Goal: Task Accomplishment & Management: Complete application form

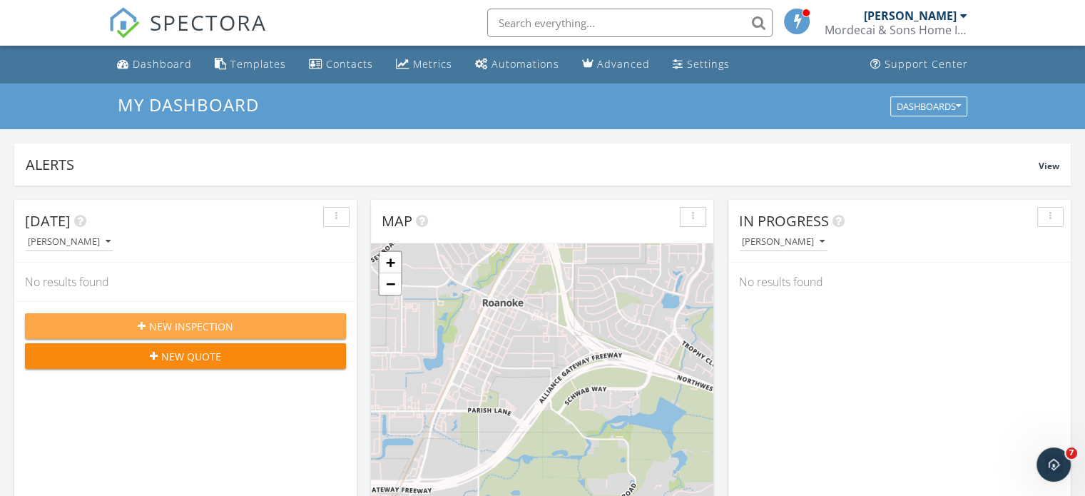
click at [142, 325] on icon "button" at bounding box center [142, 326] width 8 height 10
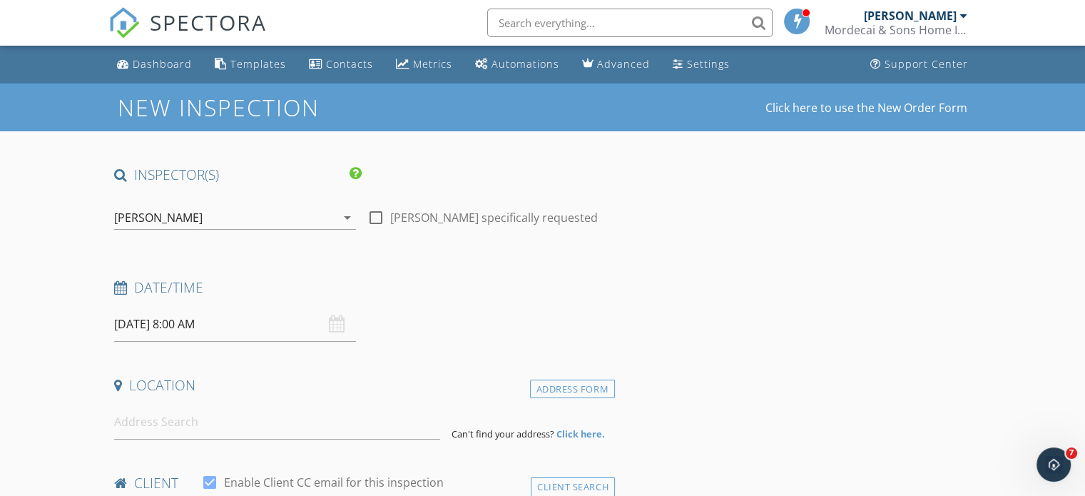
click at [334, 327] on div "[DATE] 8:00 AM" at bounding box center [235, 324] width 242 height 35
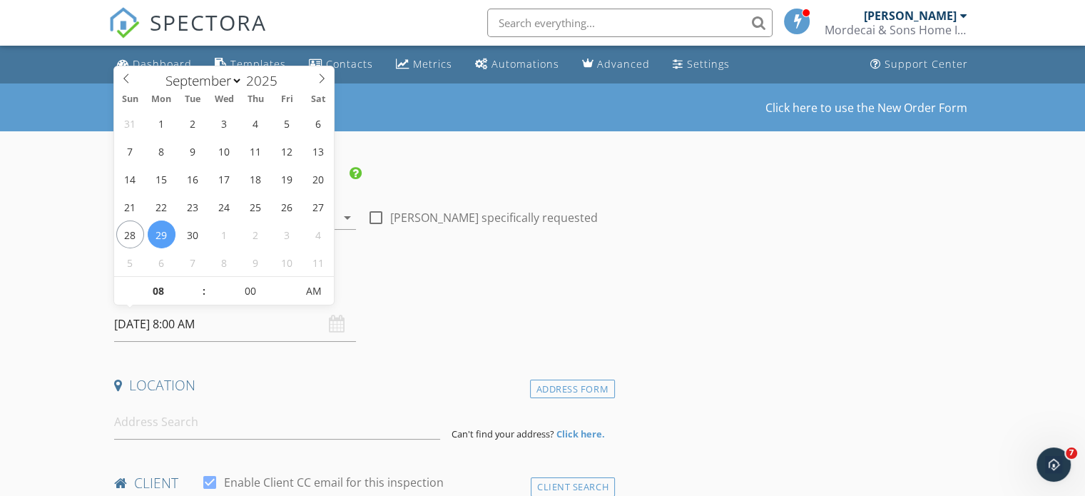
click at [138, 324] on input "[DATE] 8:00 AM" at bounding box center [235, 324] width 242 height 35
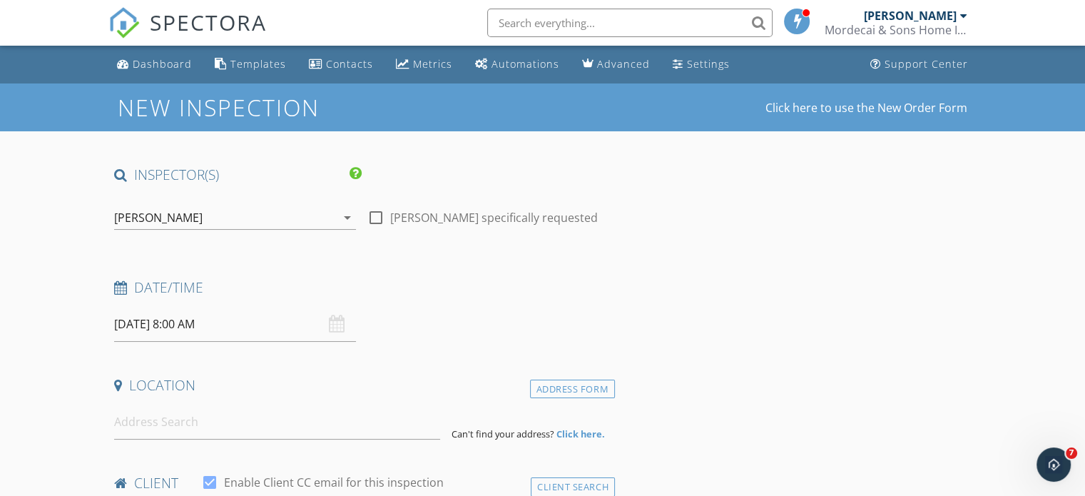
click at [442, 302] on div "Date/Time" at bounding box center [361, 292] width 507 height 29
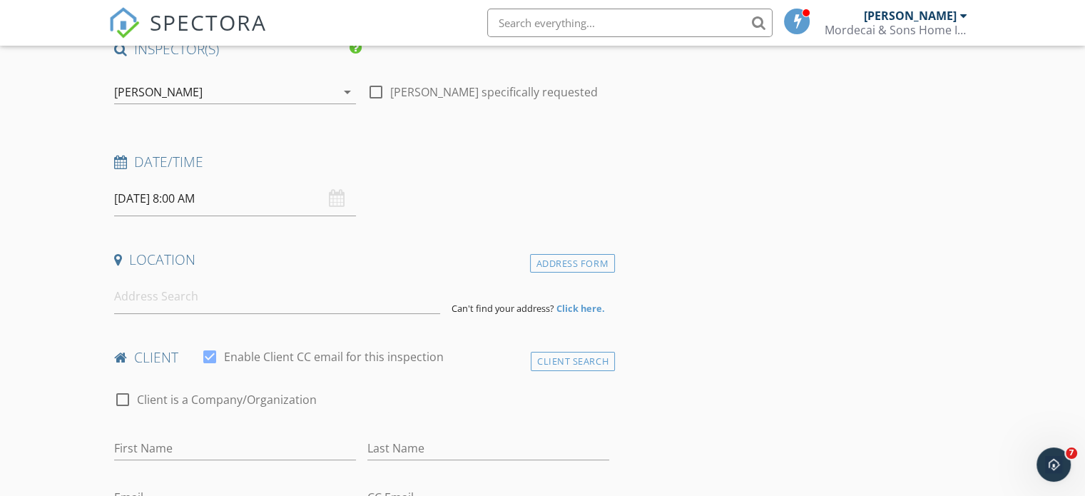
scroll to position [128, 0]
click at [154, 294] on input at bounding box center [277, 294] width 326 height 35
type input "122 North College Avenue, Justin, TX, USA"
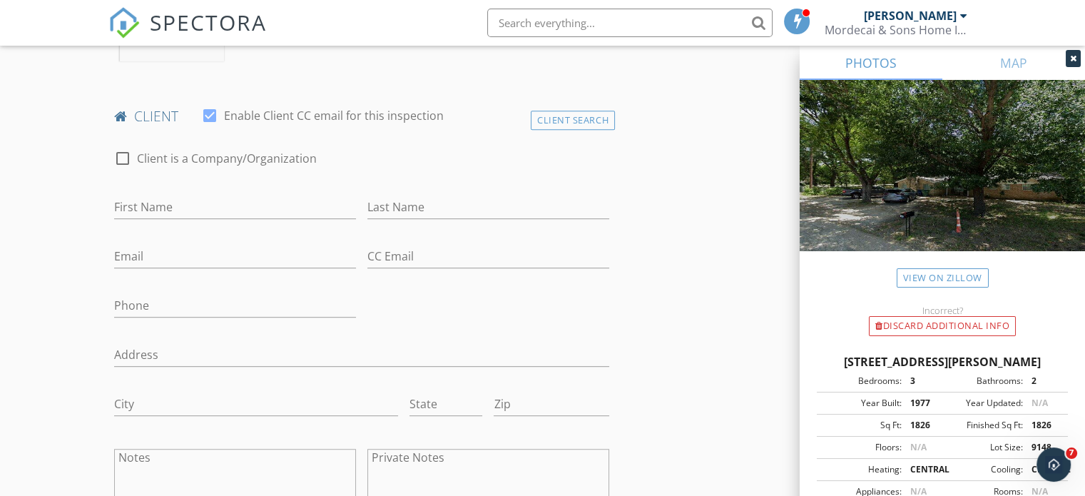
scroll to position [662, 0]
click at [137, 204] on input "First Name" at bounding box center [235, 204] width 242 height 24
type input "[PERSON_NAME]"
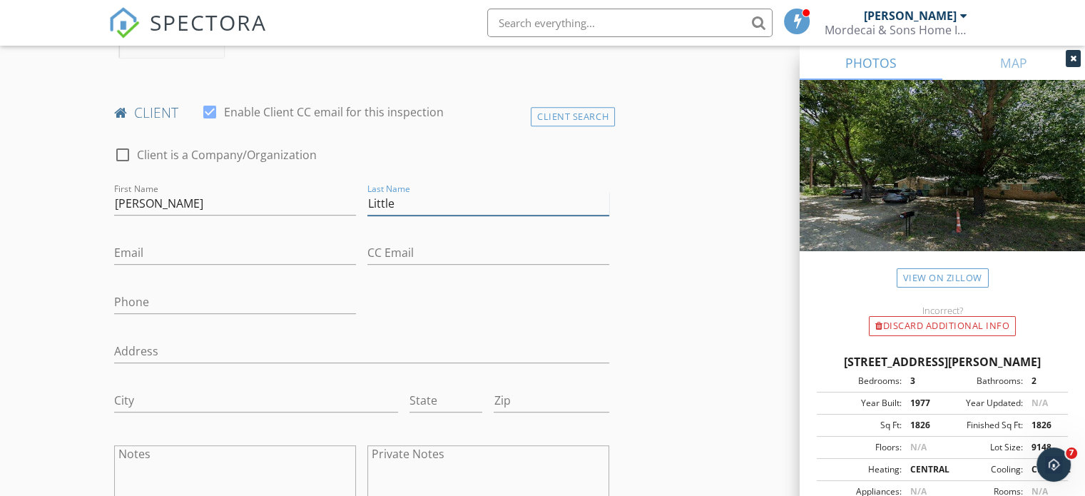
type input "Little"
click at [146, 248] on input "Email" at bounding box center [235, 253] width 242 height 24
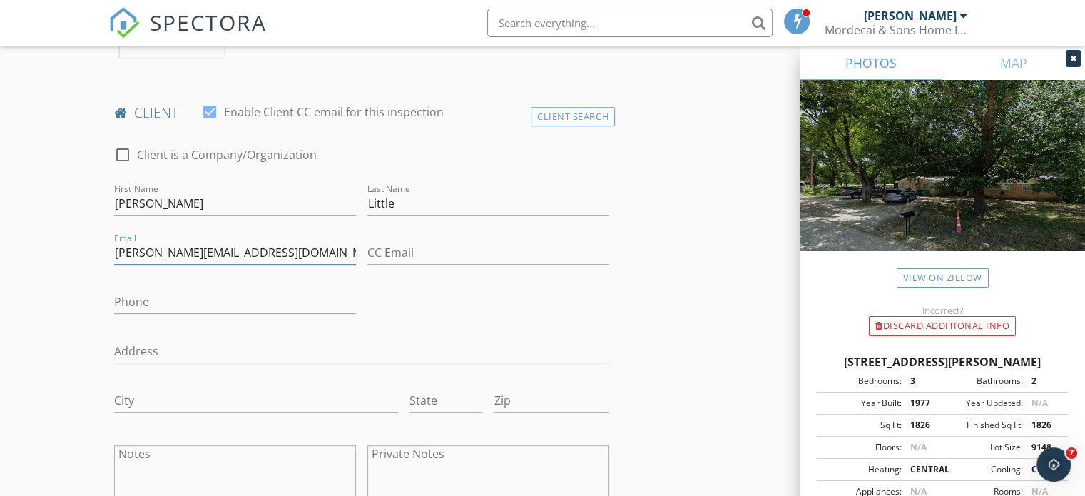
type input "[PERSON_NAME][EMAIL_ADDRESS][DOMAIN_NAME]"
click at [131, 305] on input "Phone" at bounding box center [235, 302] width 242 height 24
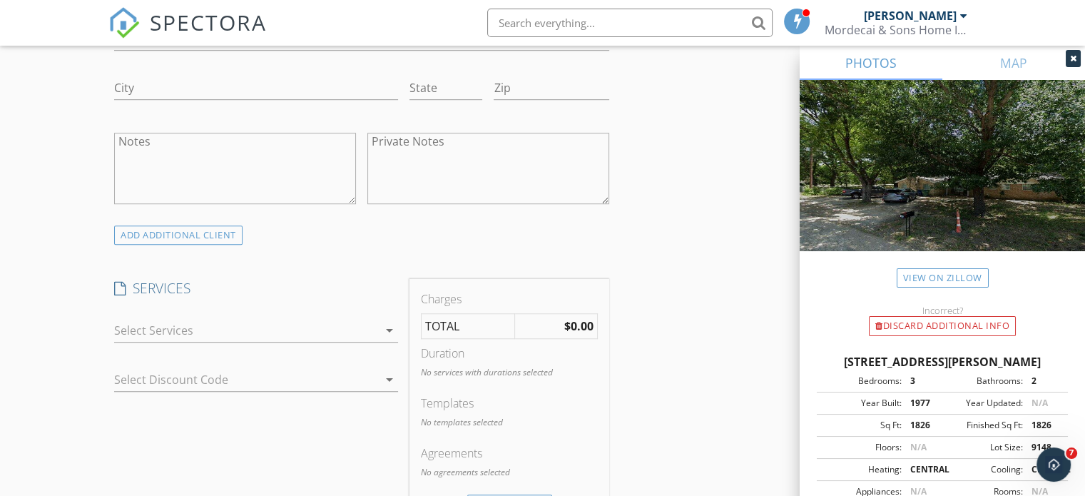
scroll to position [975, 0]
type input "[PHONE_NUMBER]"
click at [177, 327] on div at bounding box center [246, 329] width 264 height 23
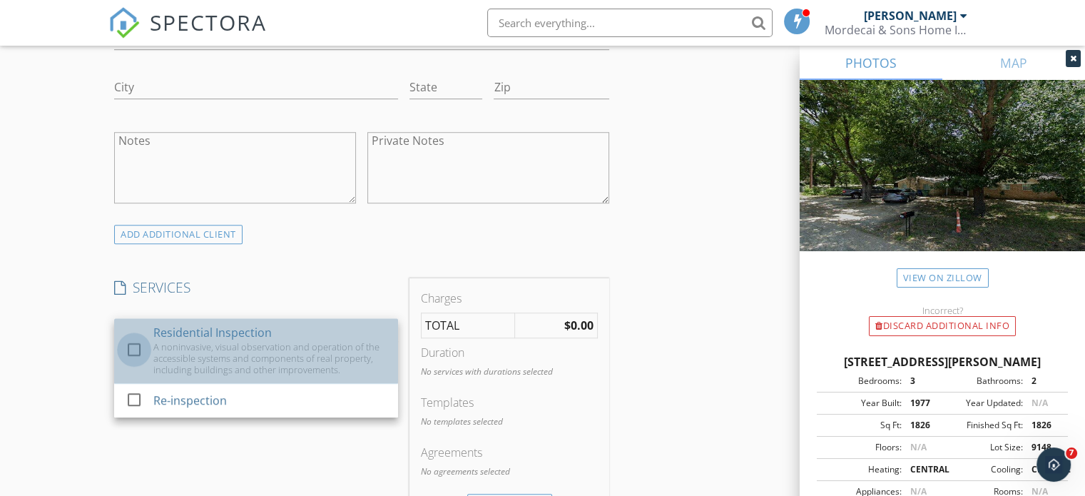
click at [138, 342] on div at bounding box center [134, 349] width 24 height 24
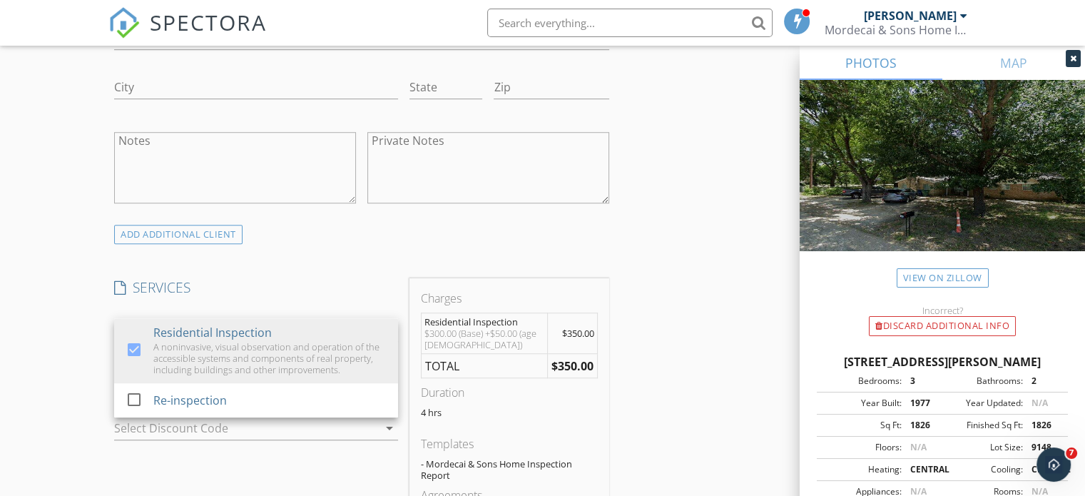
click at [219, 451] on div at bounding box center [256, 450] width 284 height 9
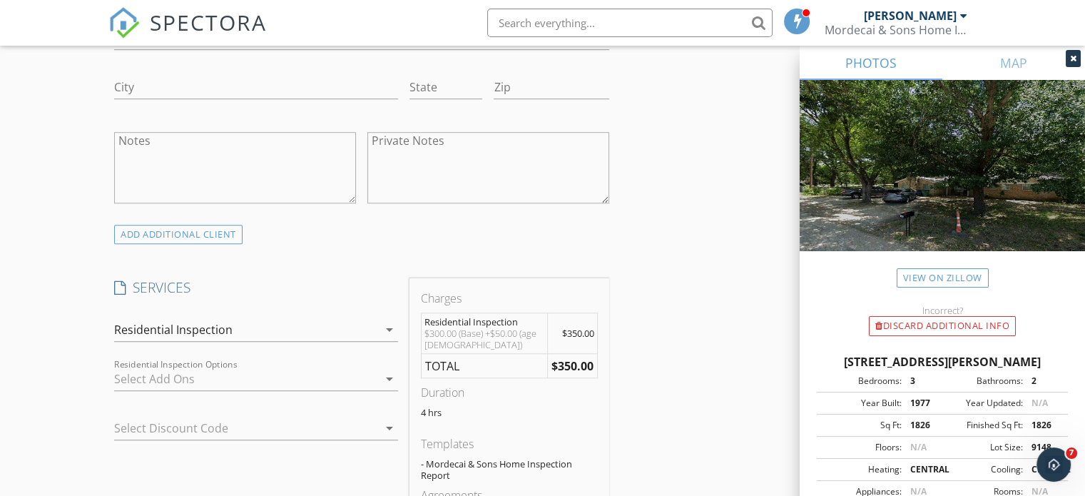
click at [191, 381] on div at bounding box center [246, 378] width 264 height 23
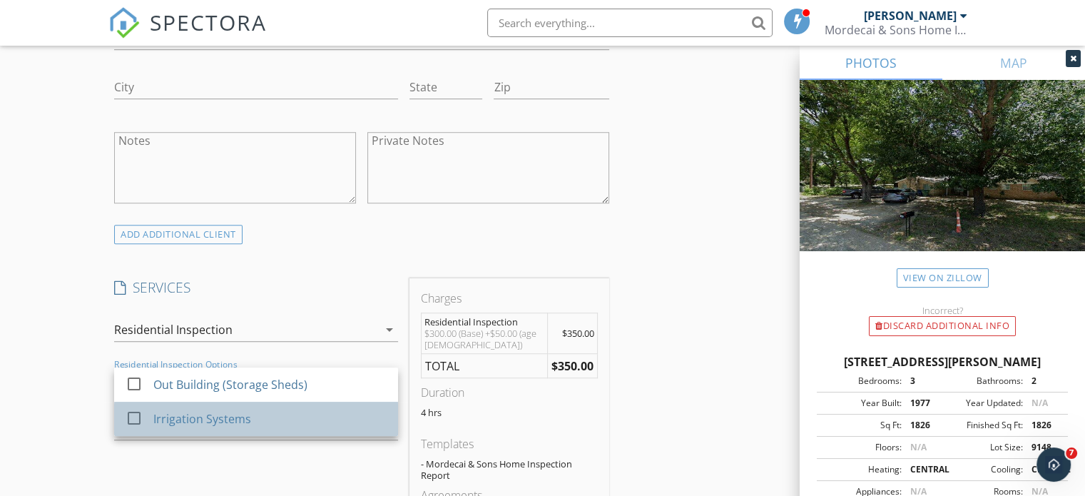
click at [158, 410] on div "Irrigation Systems" at bounding box center [202, 418] width 98 height 17
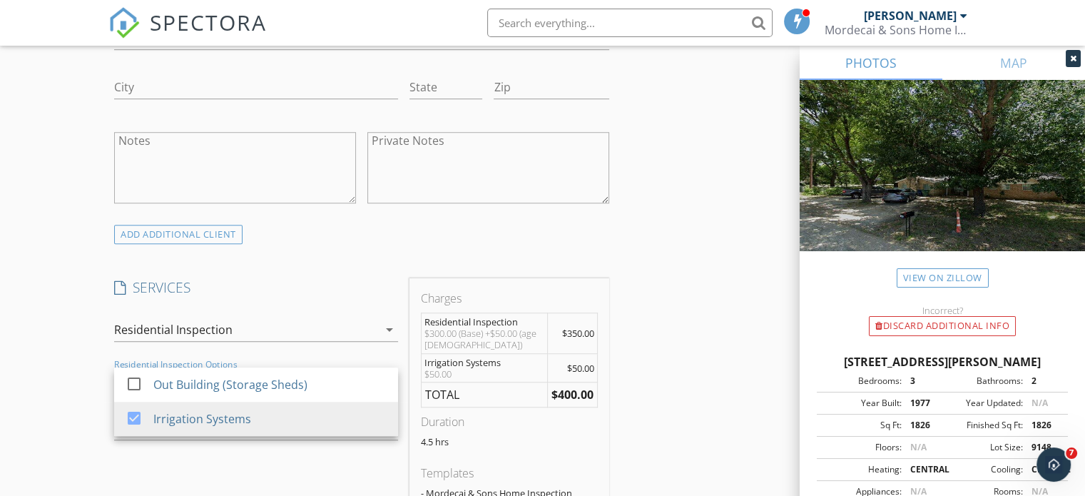
click at [302, 468] on div "SERVICES check_box Residential Inspection A noninvasive, visual observation and…" at bounding box center [255, 432] width 295 height 309
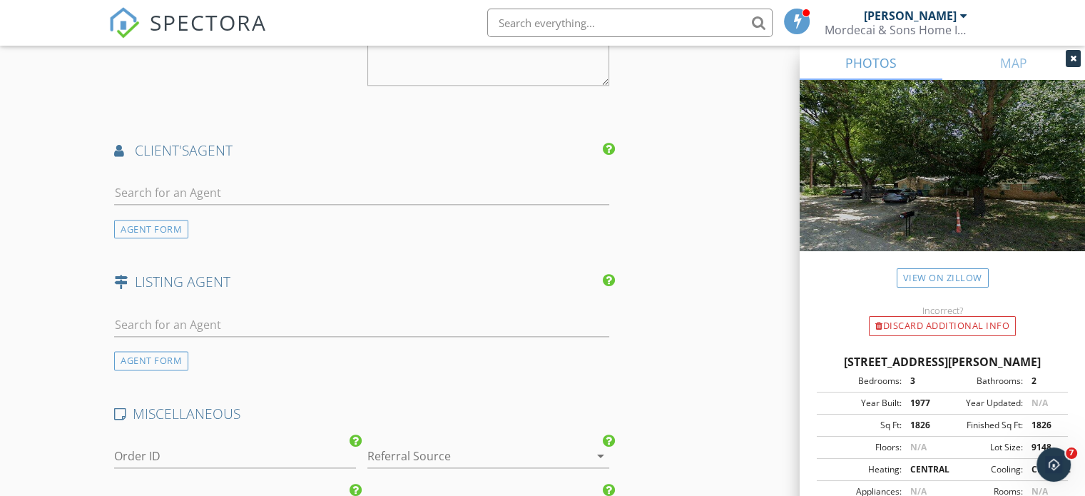
scroll to position [1737, 0]
click at [162, 229] on div "AGENT FORM" at bounding box center [151, 229] width 74 height 19
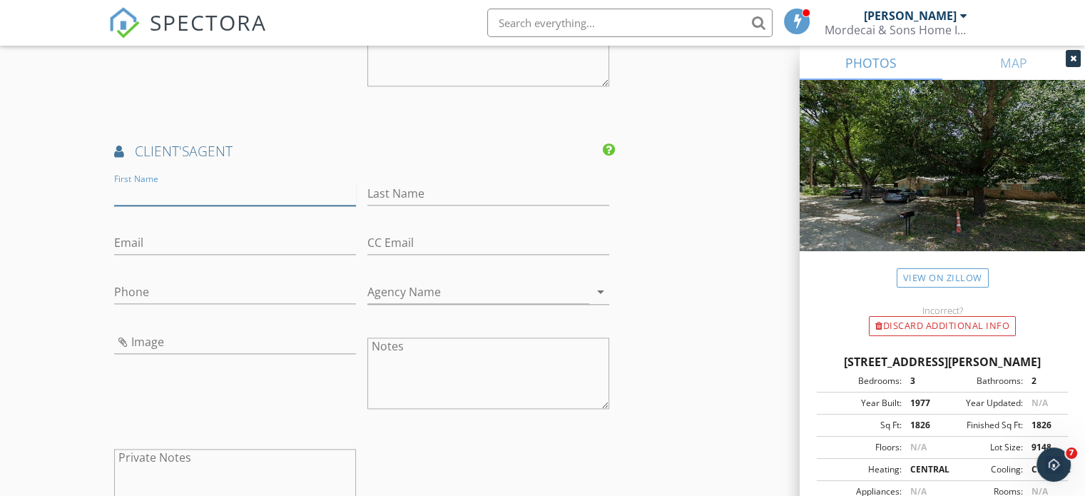
click at [161, 192] on input "First Name" at bounding box center [235, 194] width 242 height 24
type input "Lisa"
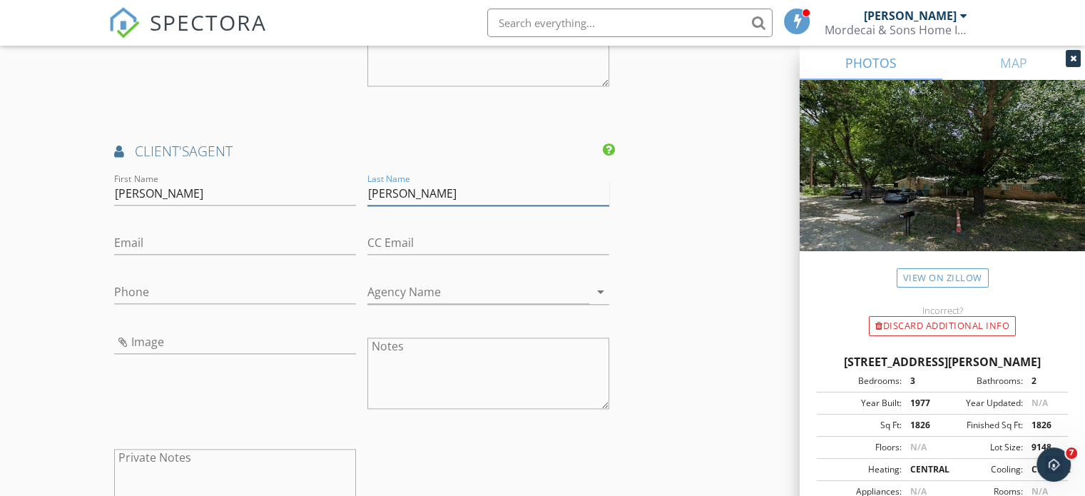
type input "Dyer"
click at [128, 285] on input "Phone" at bounding box center [235, 292] width 242 height 24
type input "540-446-8401"
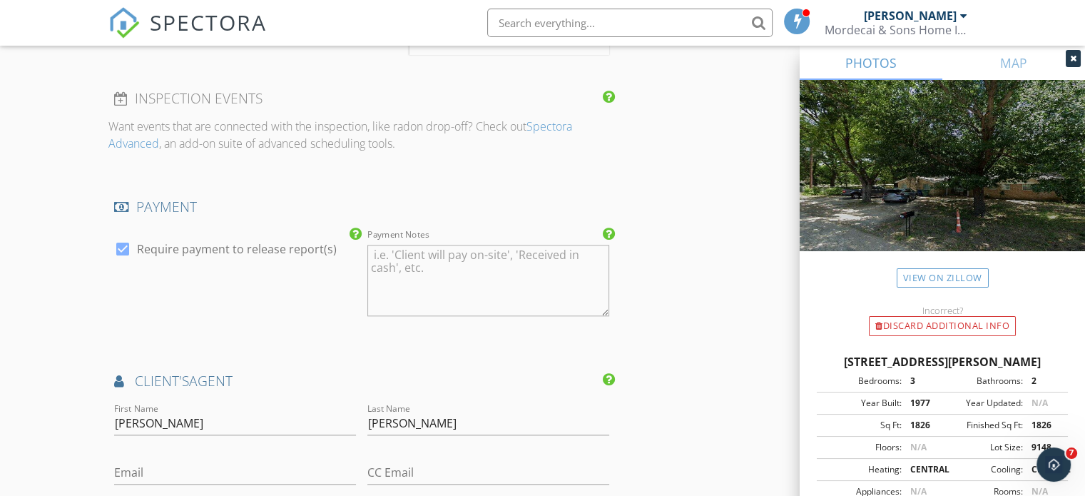
scroll to position [1508, 0]
drag, startPoint x: 141, startPoint y: 422, endPoint x: 107, endPoint y: 422, distance: 34.3
click at [107, 422] on div "New Inspection Click here to use the New Order Form INSPECTOR(S) check_box Chri…" at bounding box center [542, 93] width 1085 height 3036
type input "[PERSON_NAME]"
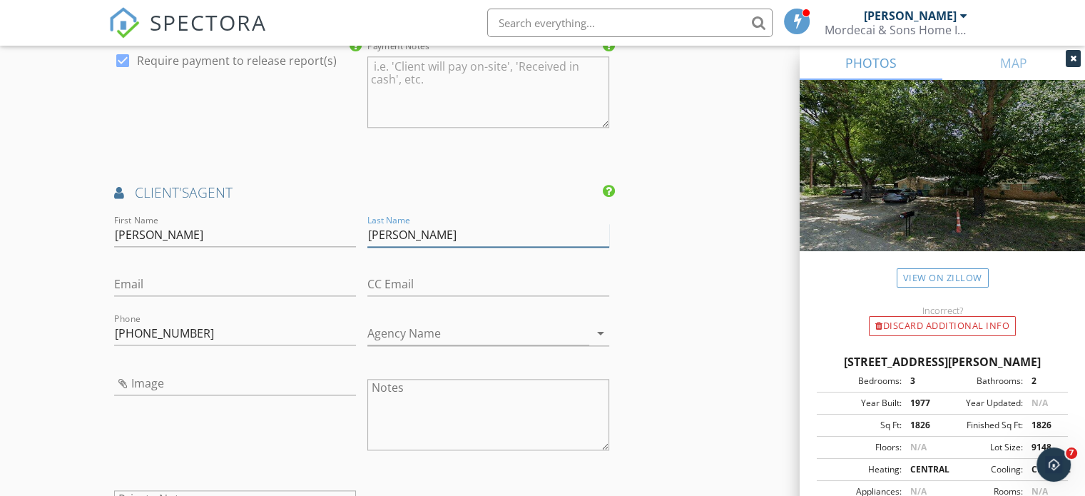
scroll to position [1697, 0]
type input "[PERSON_NAME]"
click at [191, 327] on input "540-446-8401" at bounding box center [235, 333] width 242 height 24
type input "5"
type input "[PHONE_NUMBER]"
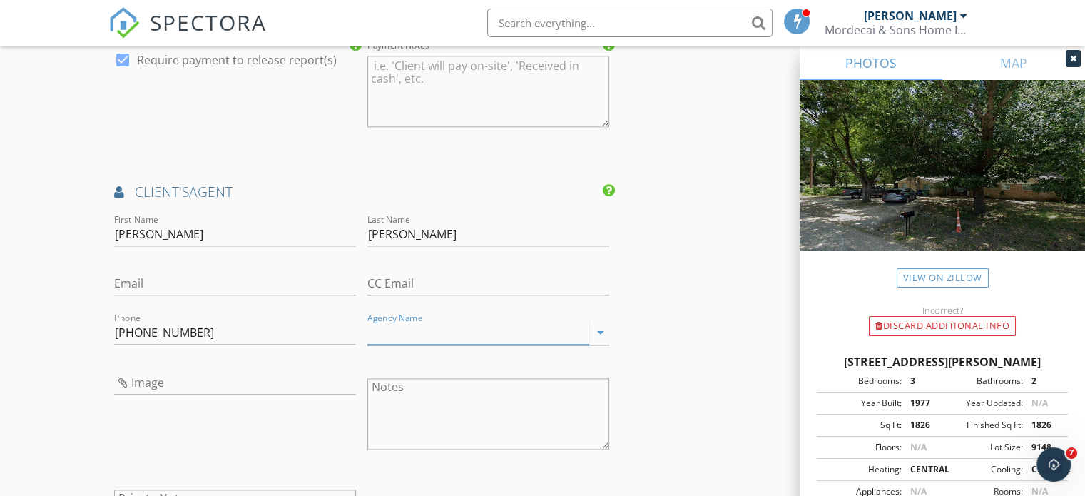
click at [377, 332] on input "Agency Name" at bounding box center [478, 333] width 222 height 24
type input "Trophy Realtors"
click at [123, 274] on input "Email" at bounding box center [235, 284] width 242 height 24
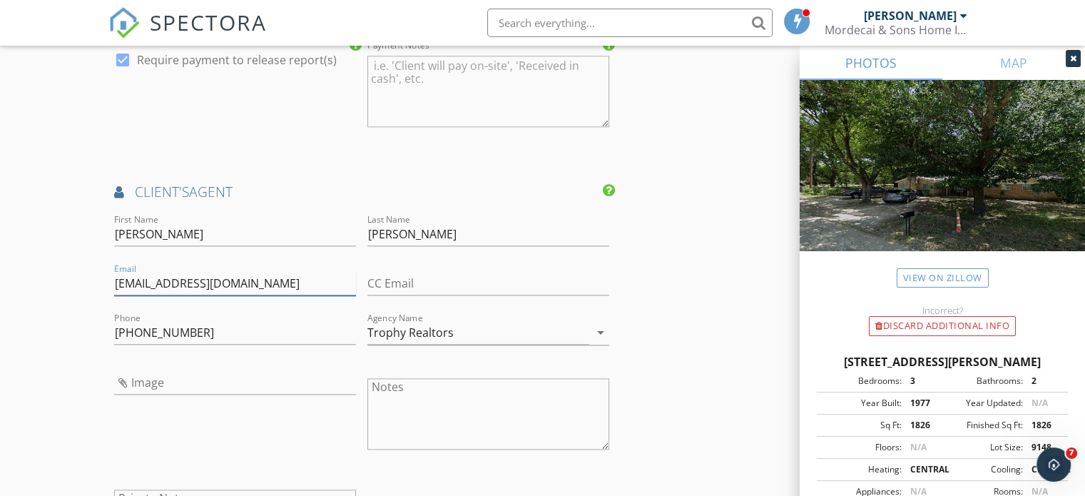
type input "[EMAIL_ADDRESS][DOMAIN_NAME]"
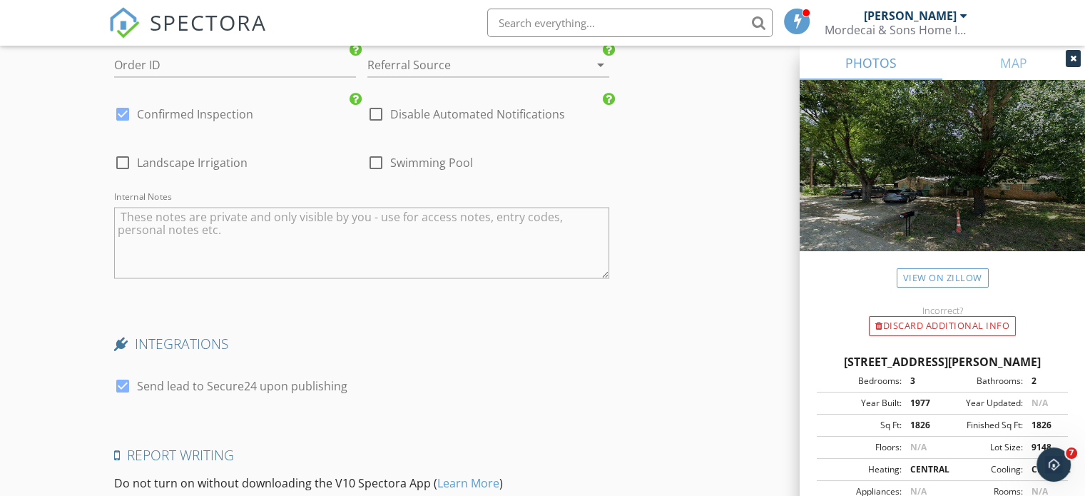
scroll to position [2452, 0]
click at [124, 153] on div at bounding box center [123, 162] width 24 height 24
checkbox input "true"
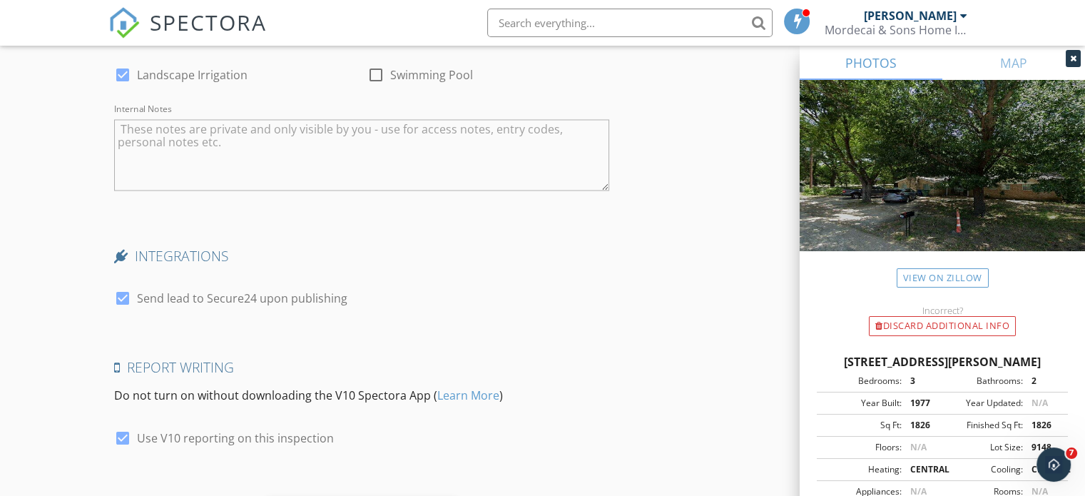
scroll to position [2618, 0]
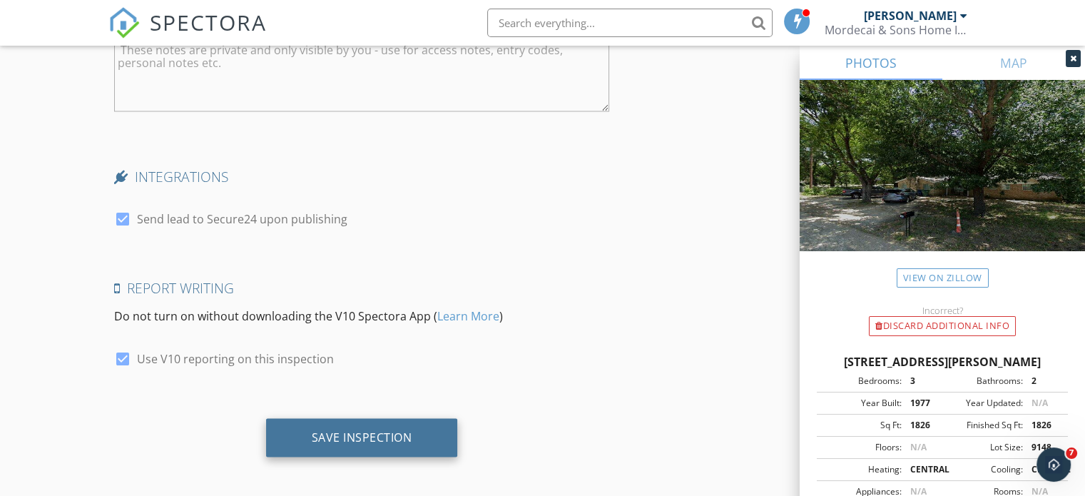
click at [380, 430] on div "Save Inspection" at bounding box center [362, 437] width 101 height 14
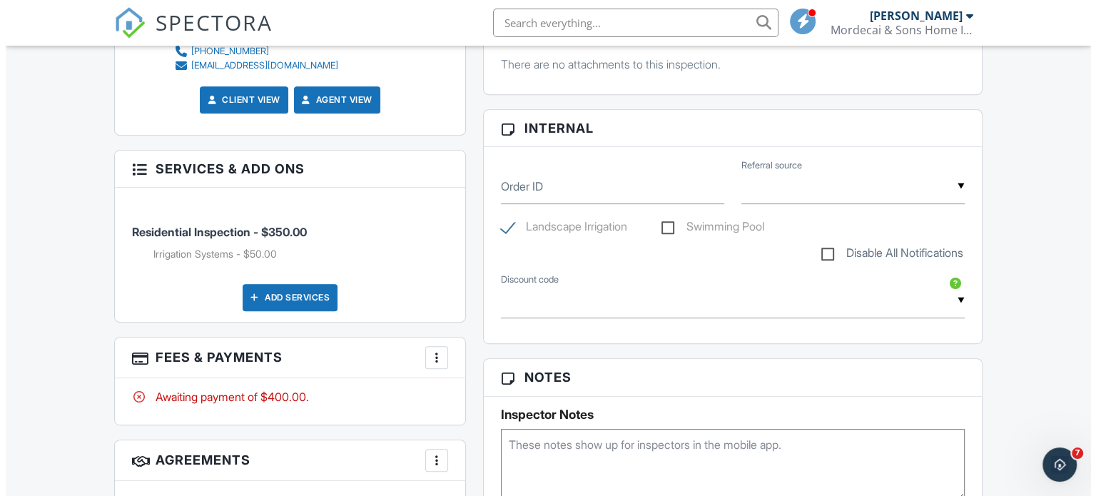
scroll to position [629, 0]
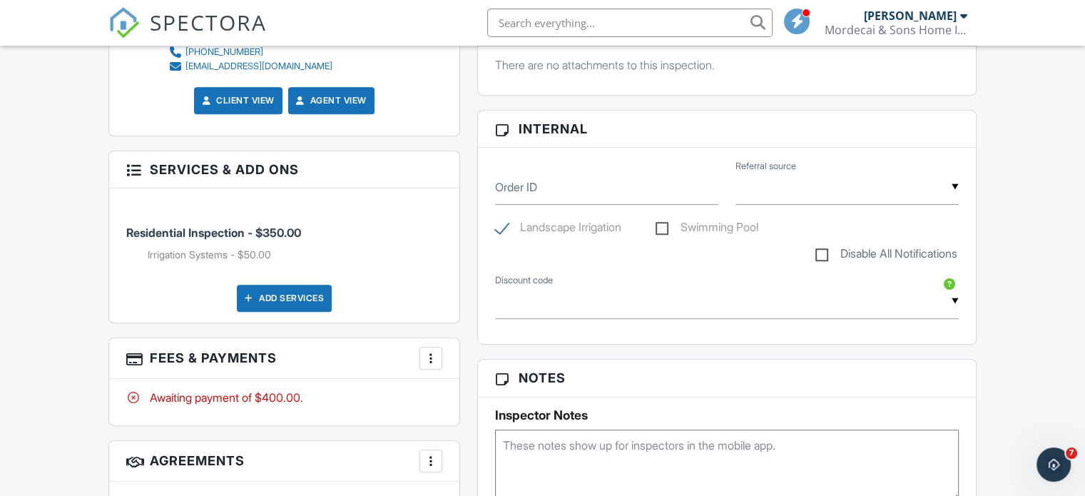
click at [252, 242] on li "Residential Inspection - $350.00 Irrigation Systems - $50.00" at bounding box center [284, 236] width 316 height 74
click at [262, 395] on div "Awaiting payment of $400.00." at bounding box center [284, 398] width 316 height 16
click at [430, 359] on div at bounding box center [431, 358] width 14 height 14
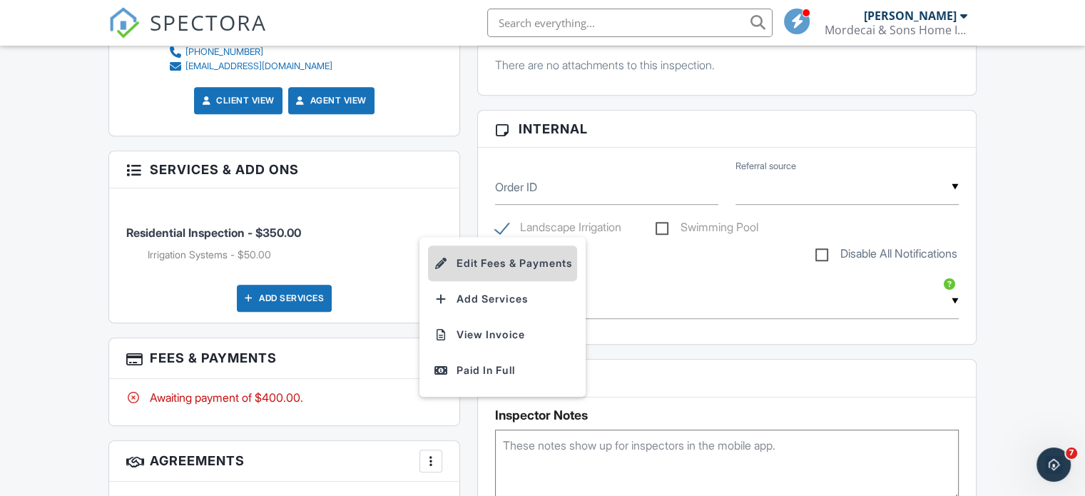
click at [479, 265] on li "Edit Fees & Payments" at bounding box center [502, 263] width 149 height 36
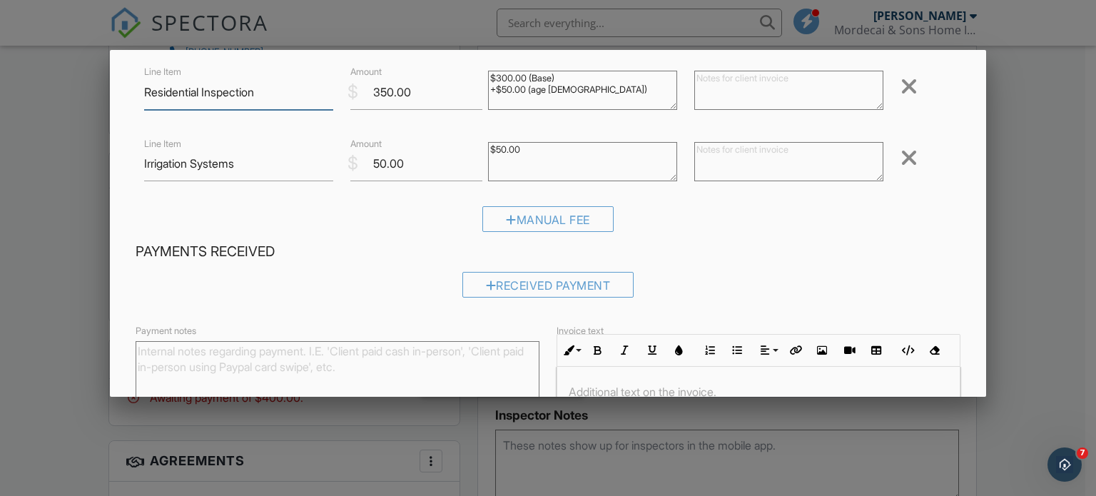
scroll to position [88, 0]
click at [900, 157] on div at bounding box center [908, 157] width 17 height 23
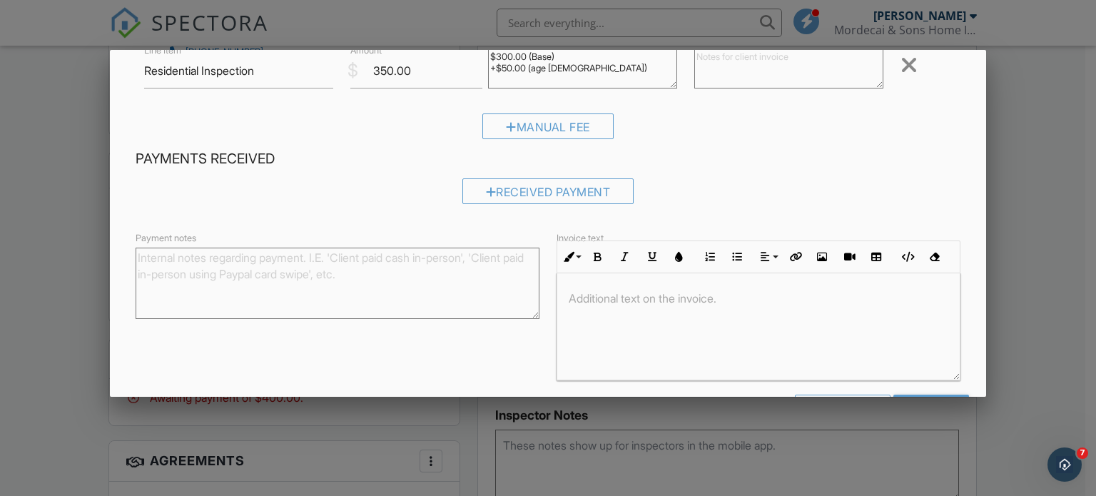
scroll to position [160, 0]
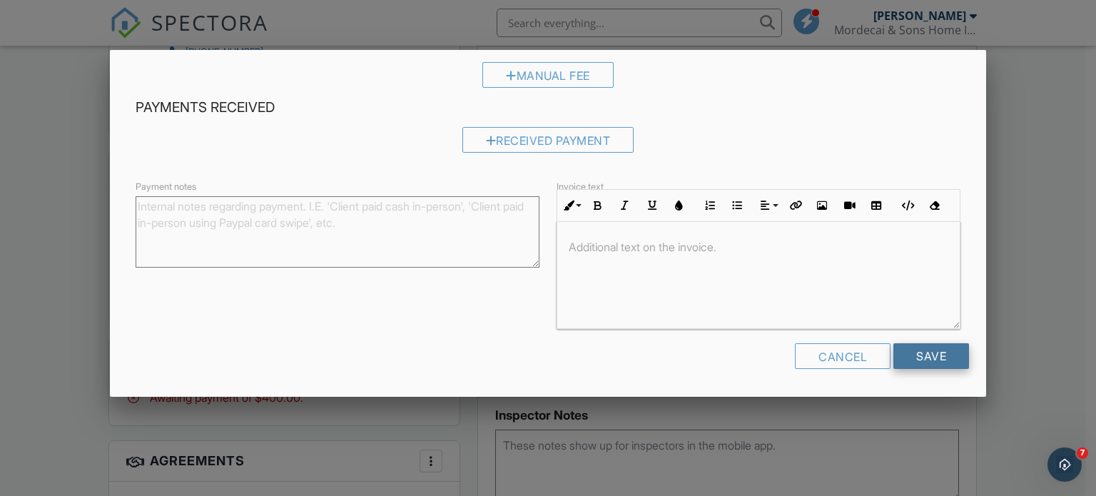
click at [920, 356] on input "Save" at bounding box center [931, 356] width 76 height 26
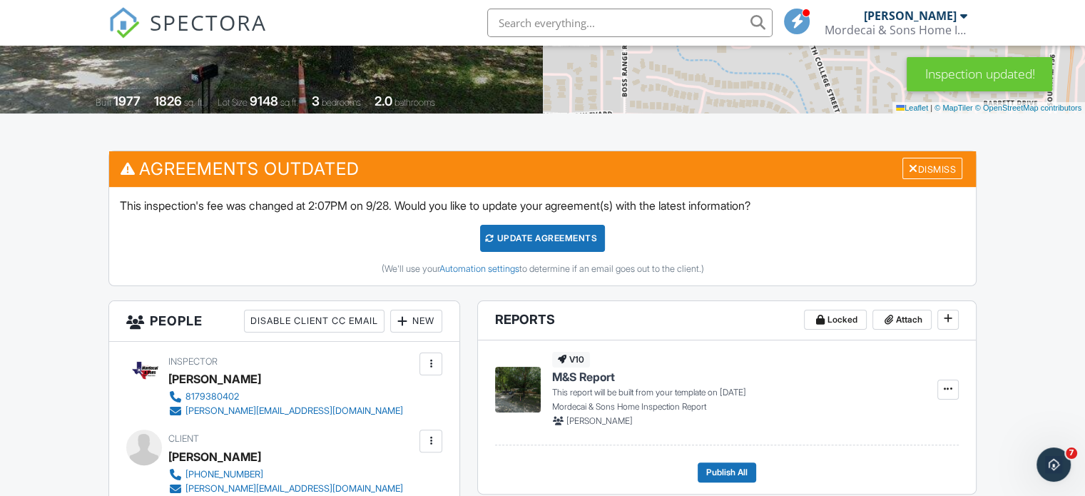
click at [545, 238] on div "Update Agreements" at bounding box center [542, 238] width 125 height 27
